Goal: Check status: Check status

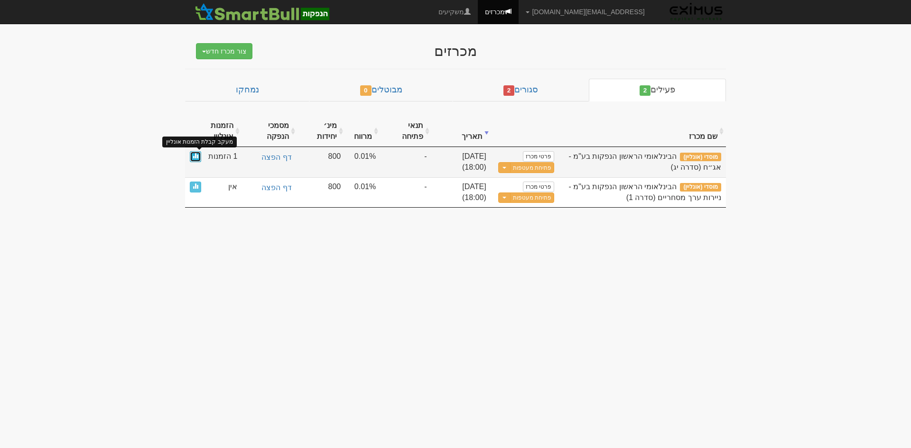
click at [193, 157] on span at bounding box center [196, 156] width 6 height 6
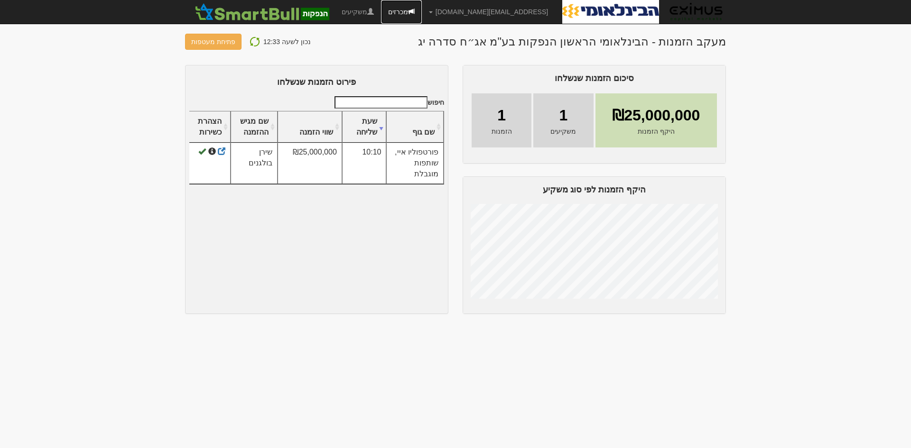
click at [415, 8] on span at bounding box center [411, 11] width 7 height 7
click at [252, 39] on img at bounding box center [254, 41] width 11 height 11
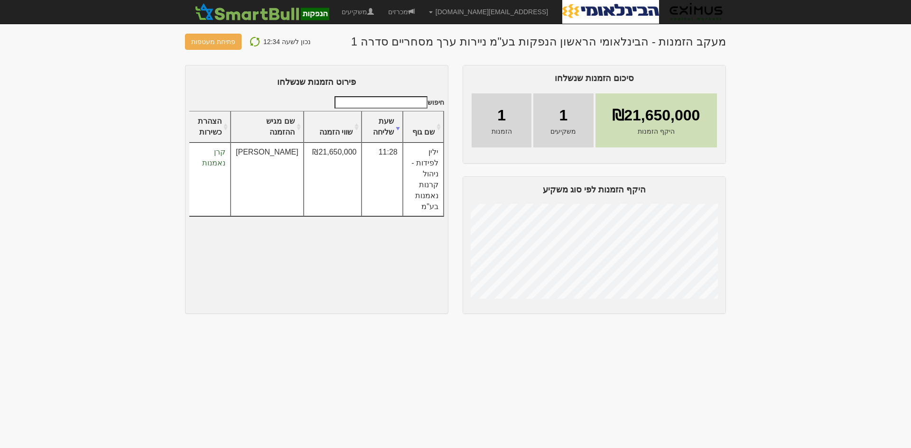
click at [249, 42] on img at bounding box center [254, 41] width 11 height 11
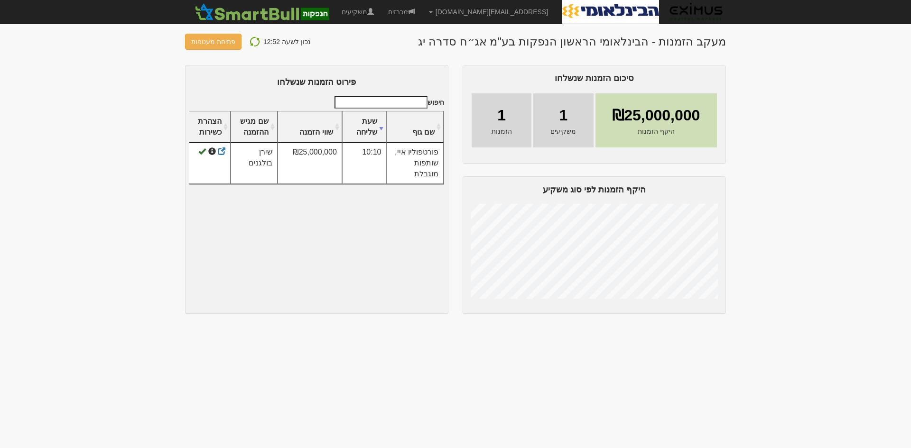
click at [255, 41] on img at bounding box center [254, 41] width 11 height 11
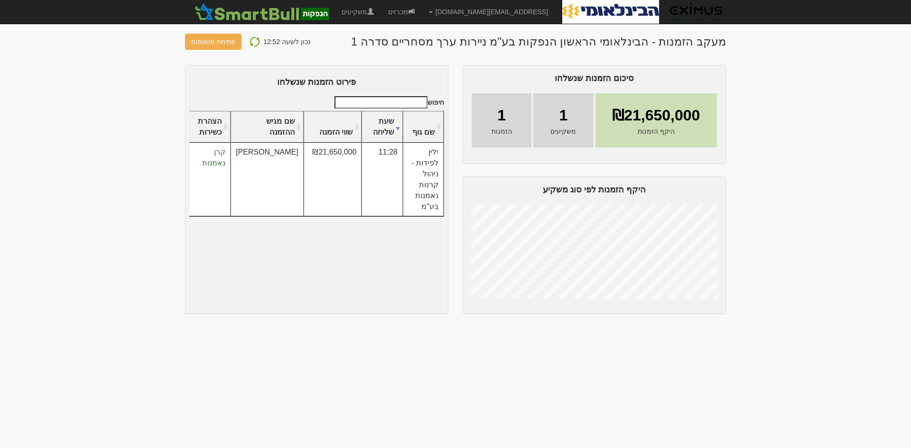
click at [252, 37] on img at bounding box center [254, 41] width 11 height 11
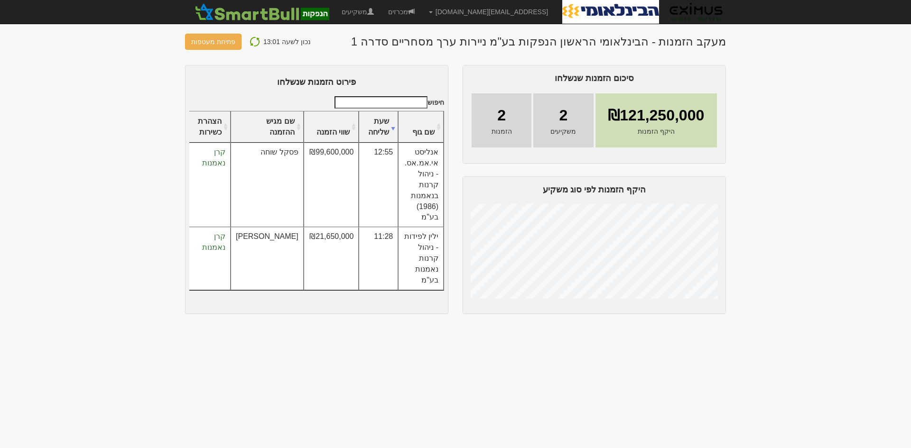
click at [257, 38] on button at bounding box center [254, 42] width 17 height 12
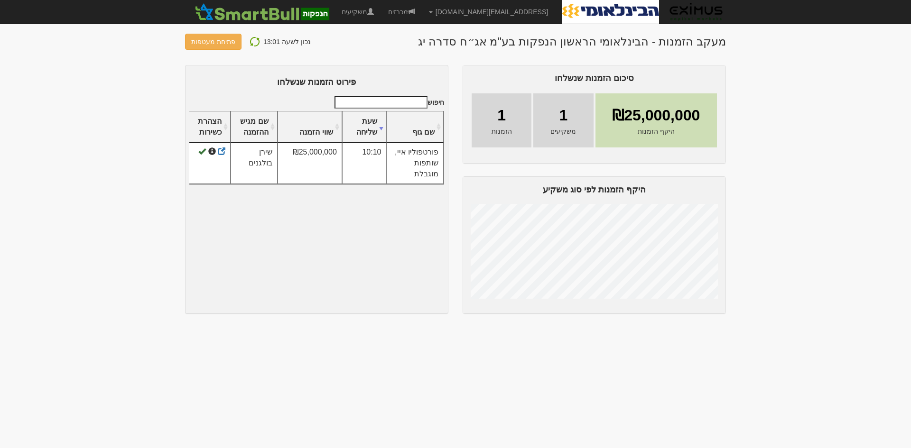
click at [254, 43] on img at bounding box center [254, 41] width 11 height 11
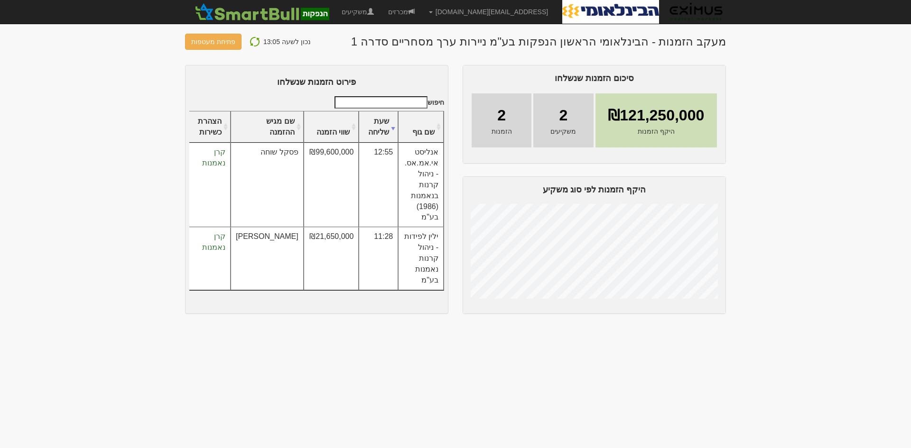
click at [253, 43] on img at bounding box center [254, 41] width 11 height 11
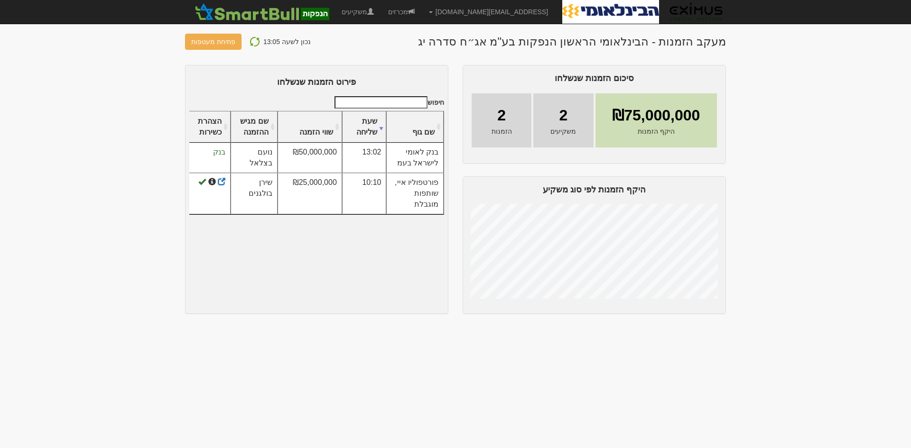
click at [250, 40] on img at bounding box center [254, 41] width 11 height 11
click at [253, 42] on img at bounding box center [254, 41] width 11 height 11
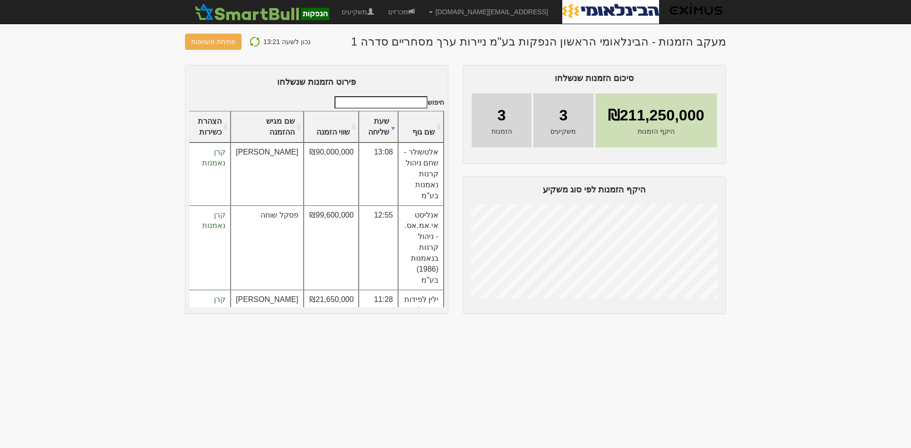
click at [254, 40] on img at bounding box center [254, 41] width 11 height 11
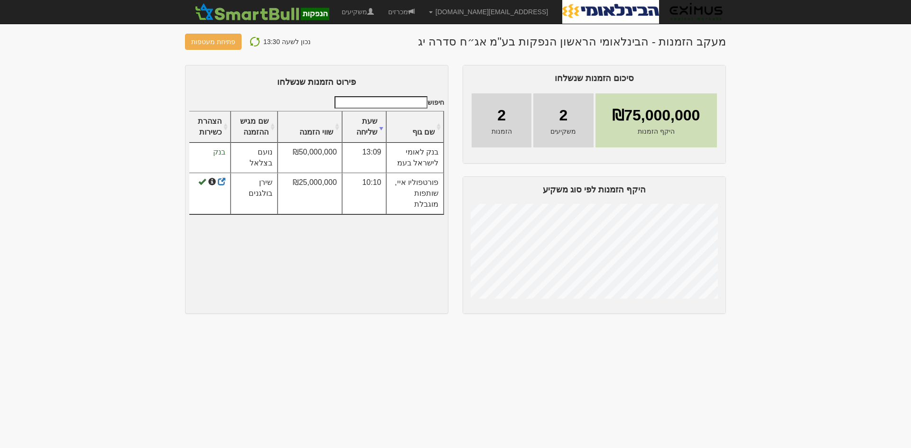
click at [249, 44] on img at bounding box center [254, 41] width 11 height 11
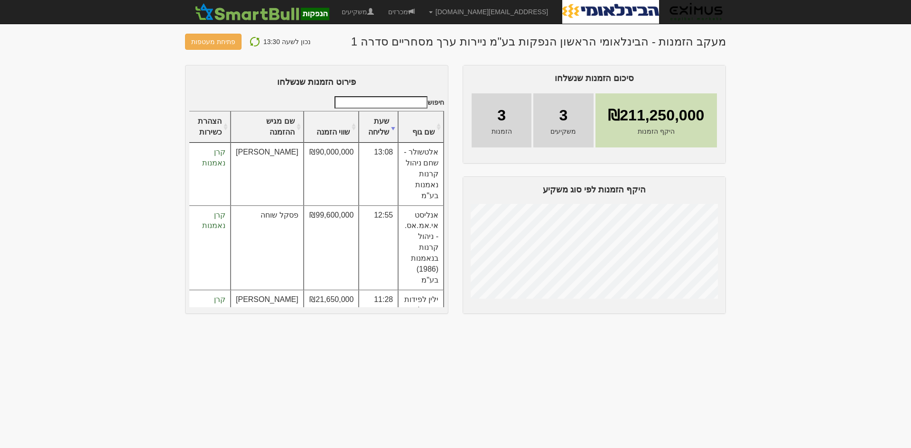
click at [253, 44] on img at bounding box center [254, 41] width 11 height 11
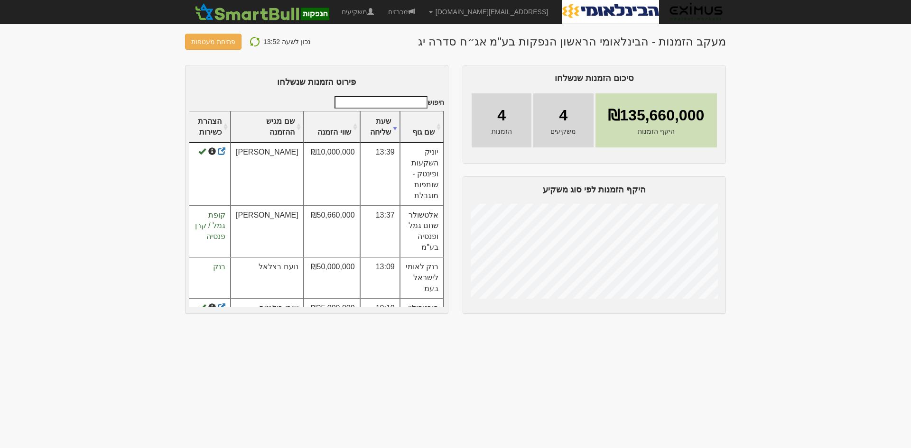
click at [256, 42] on img at bounding box center [254, 41] width 11 height 11
